Goal: Task Accomplishment & Management: Use online tool/utility

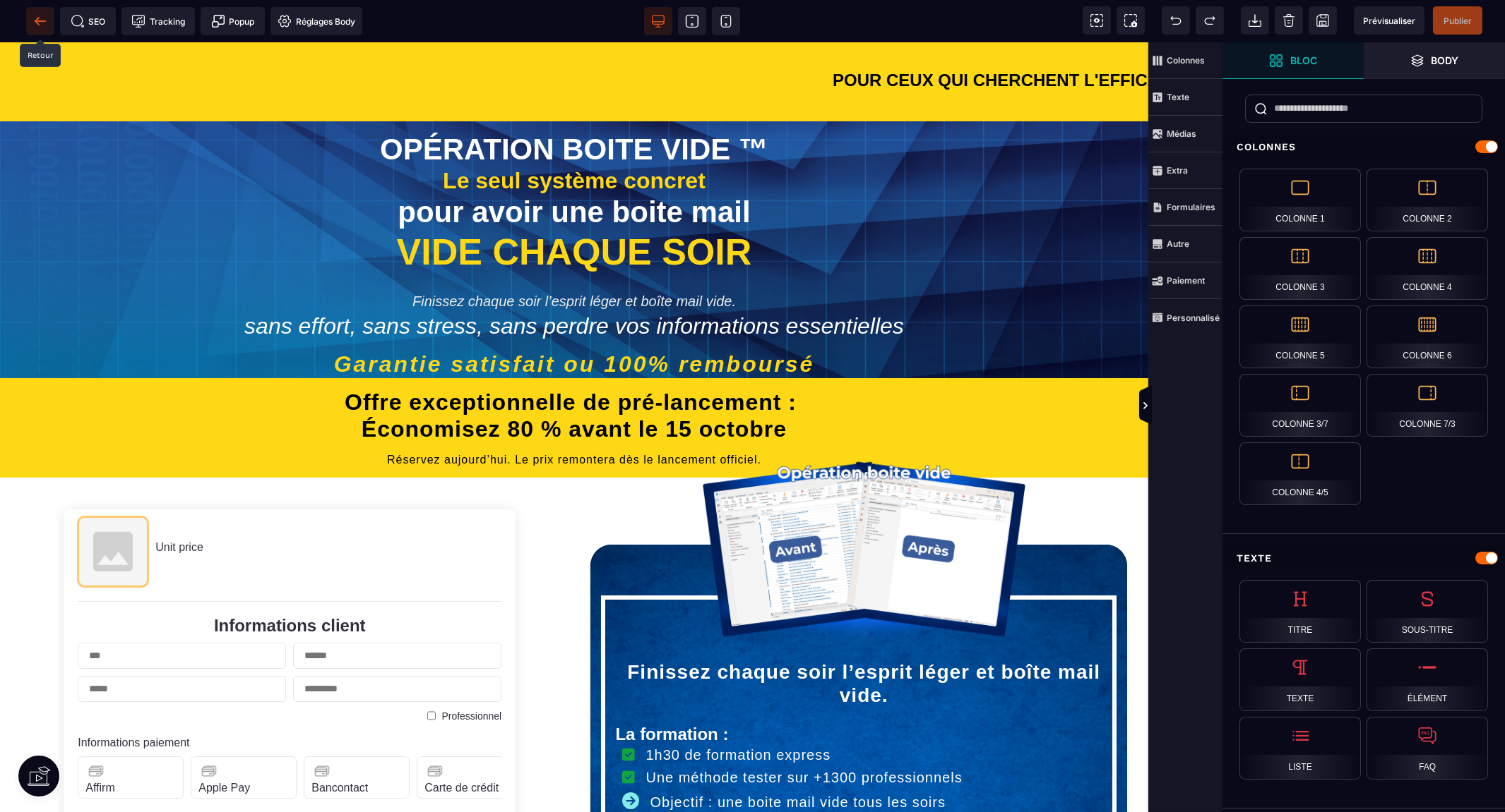
click at [42, 19] on icon at bounding box center [39, 20] width 14 height 14
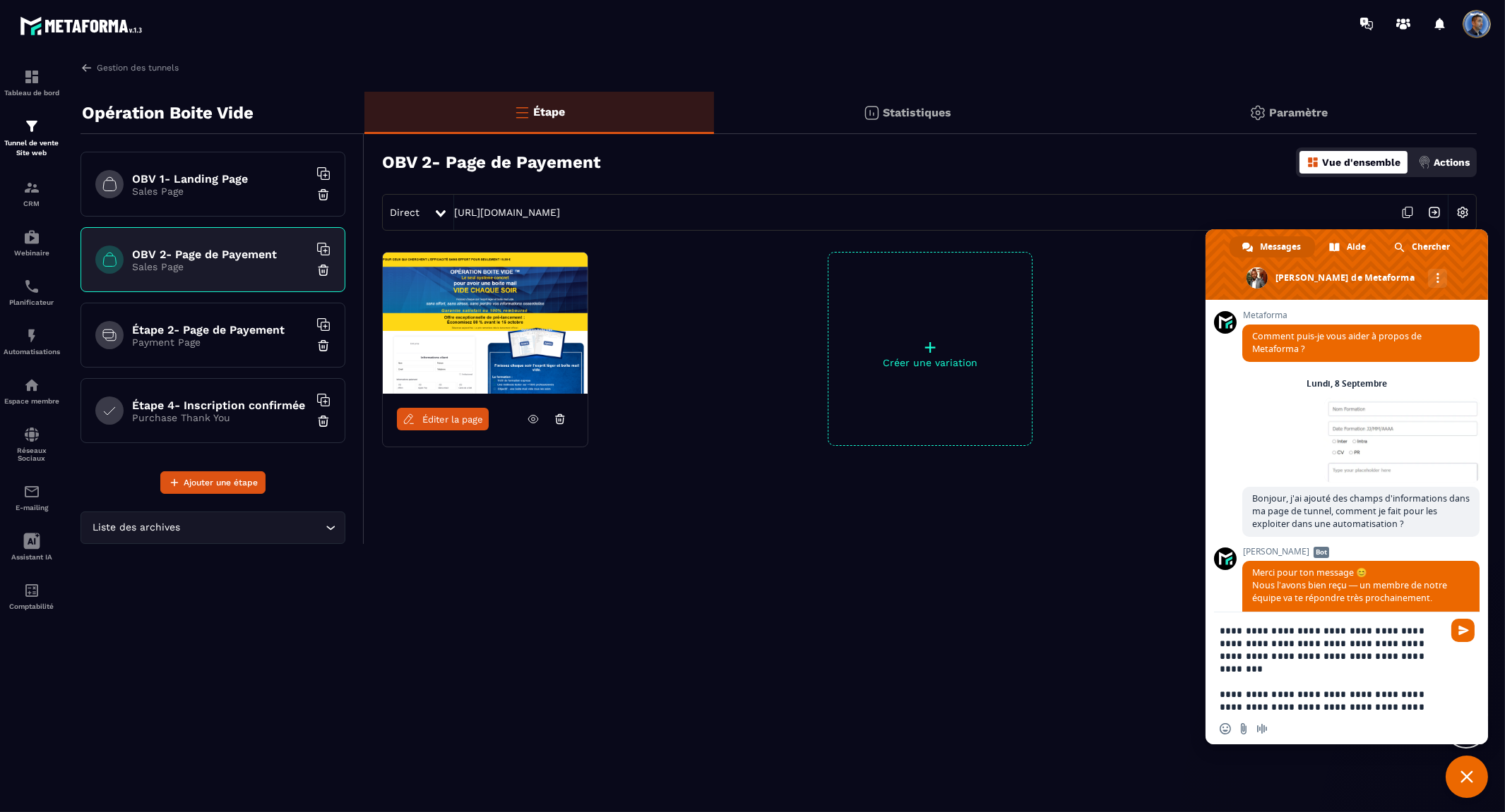
type textarea "**********"
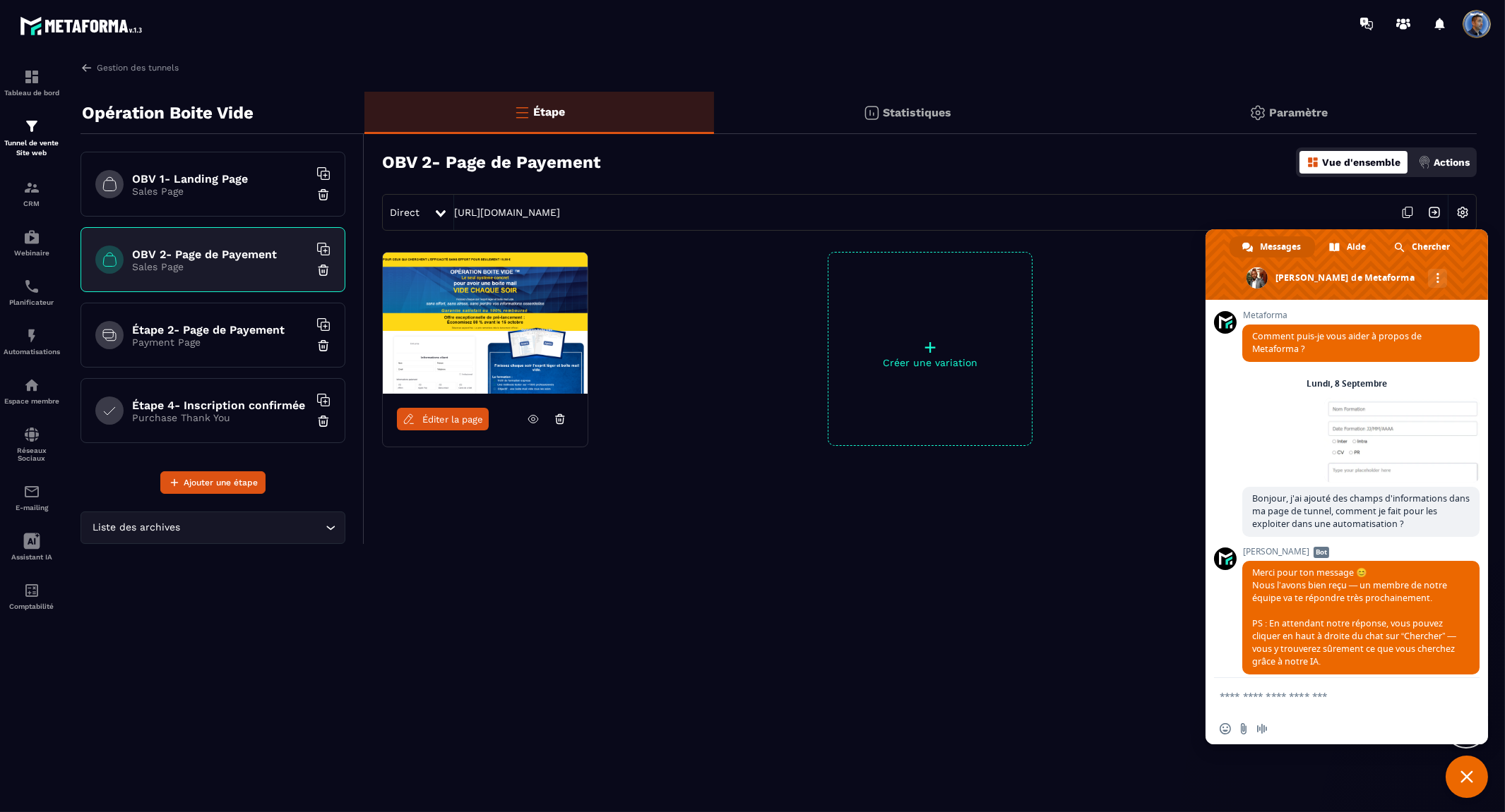
scroll to position [4973, 0]
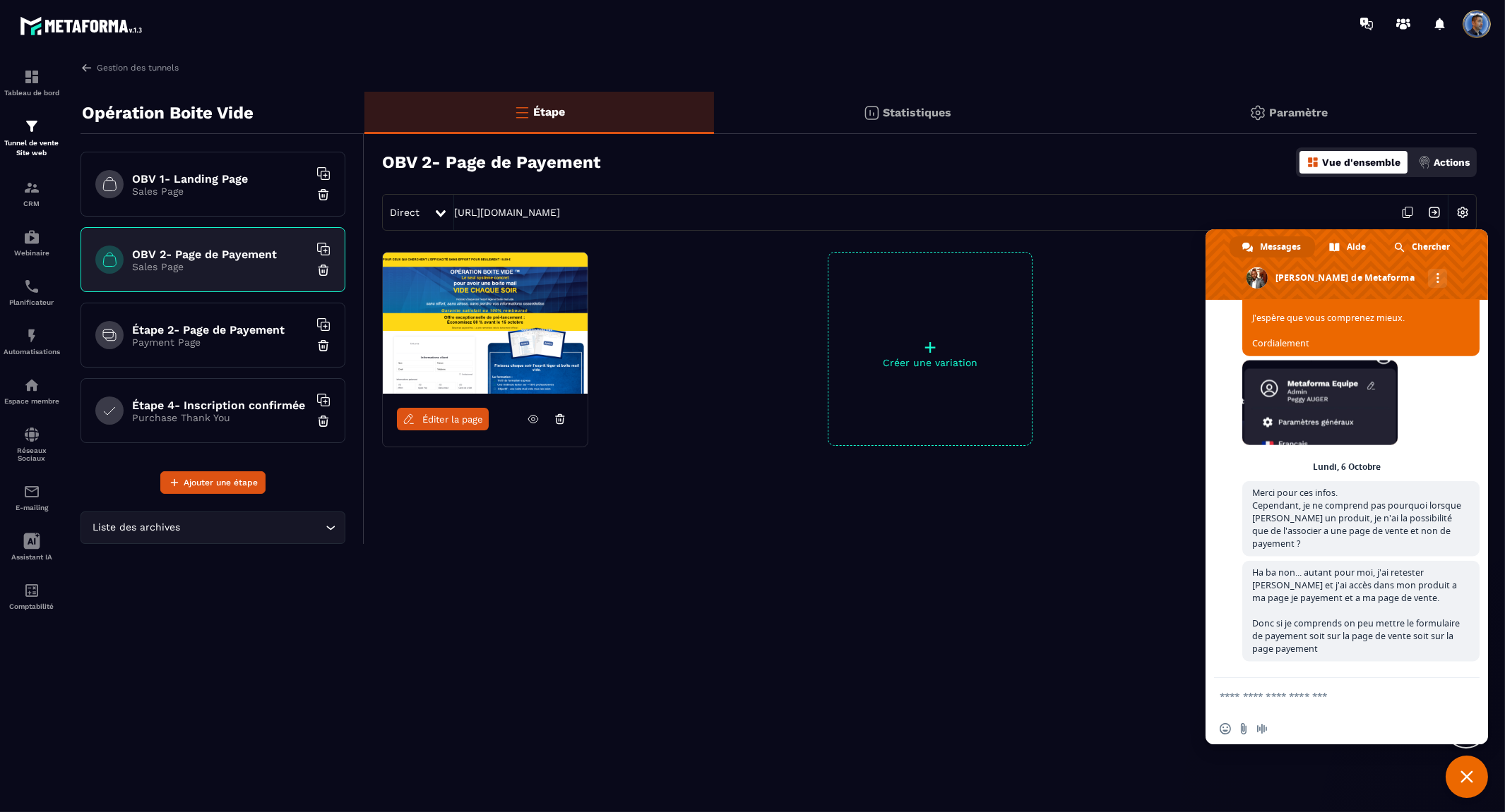
click at [219, 181] on h6 "OBV 1- Landing Page" at bounding box center [220, 179] width 176 height 13
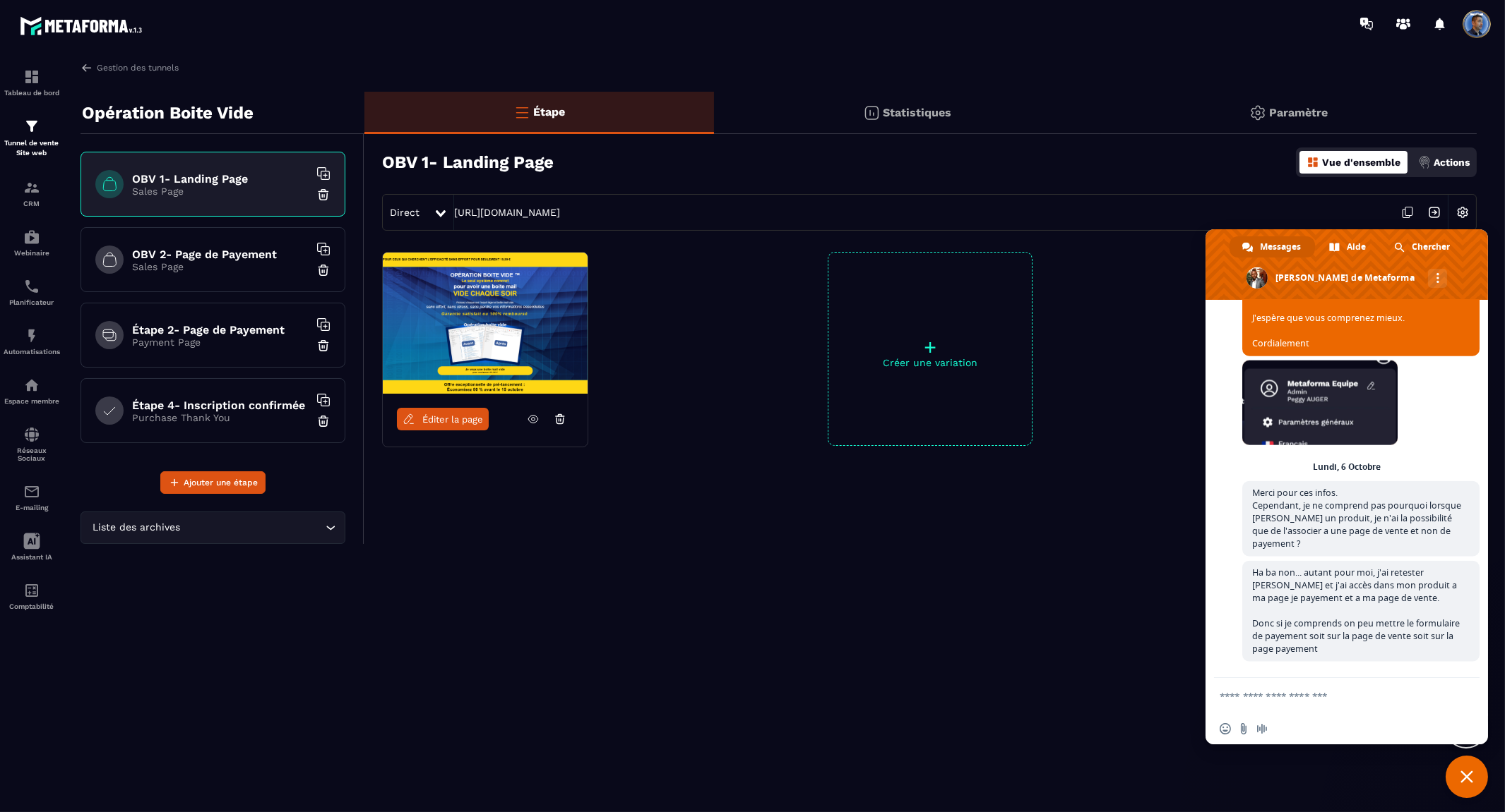
click at [534, 419] on icon at bounding box center [532, 419] width 12 height 12
click at [263, 245] on div "OBV 2- Page de Payement Sales Page" at bounding box center [213, 259] width 265 height 65
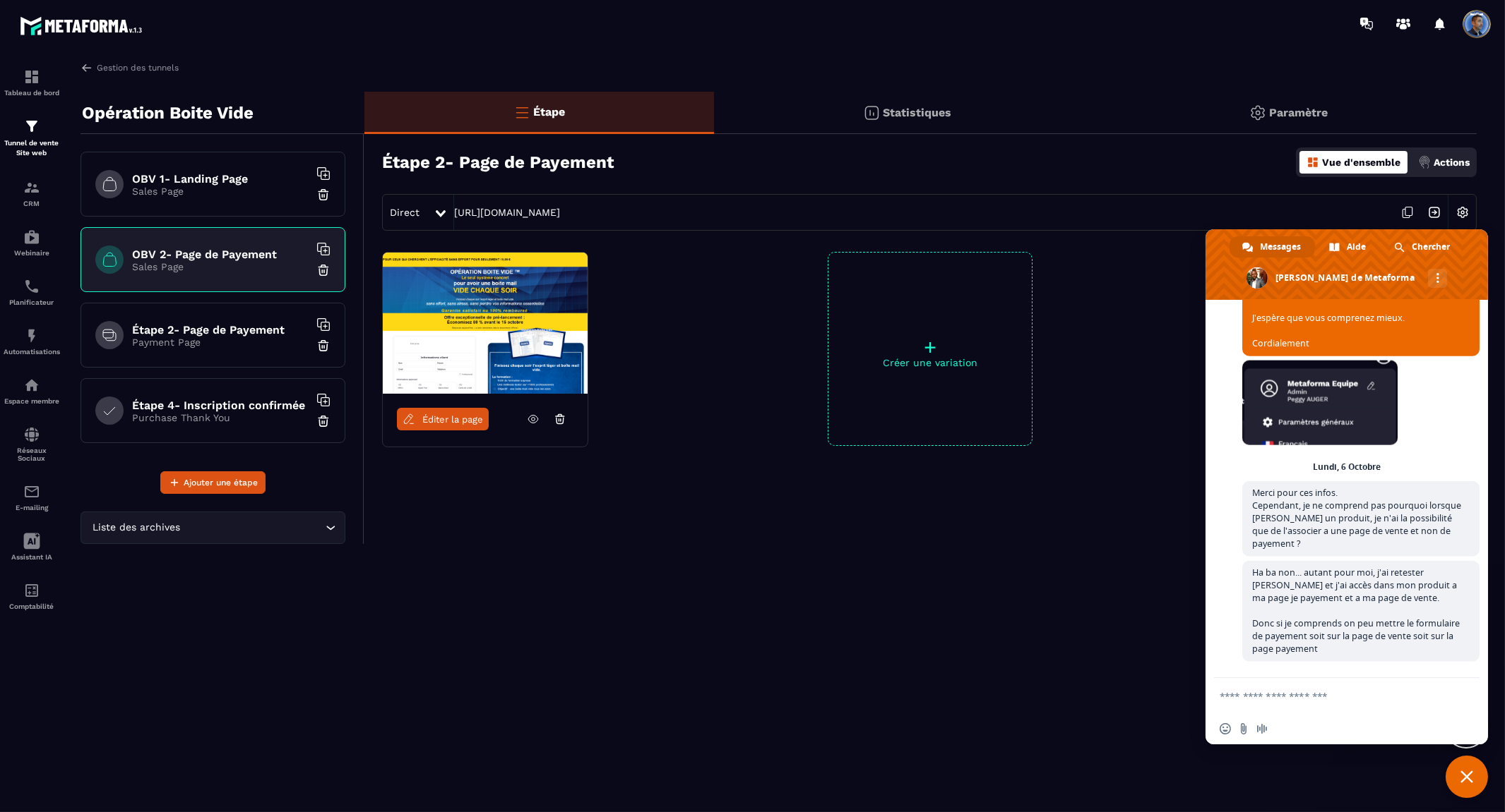
click at [533, 423] on icon at bounding box center [533, 420] width 10 height 8
click at [457, 420] on span "Éditer la page" at bounding box center [452, 420] width 61 height 10
